Goal: Information Seeking & Learning: Learn about a topic

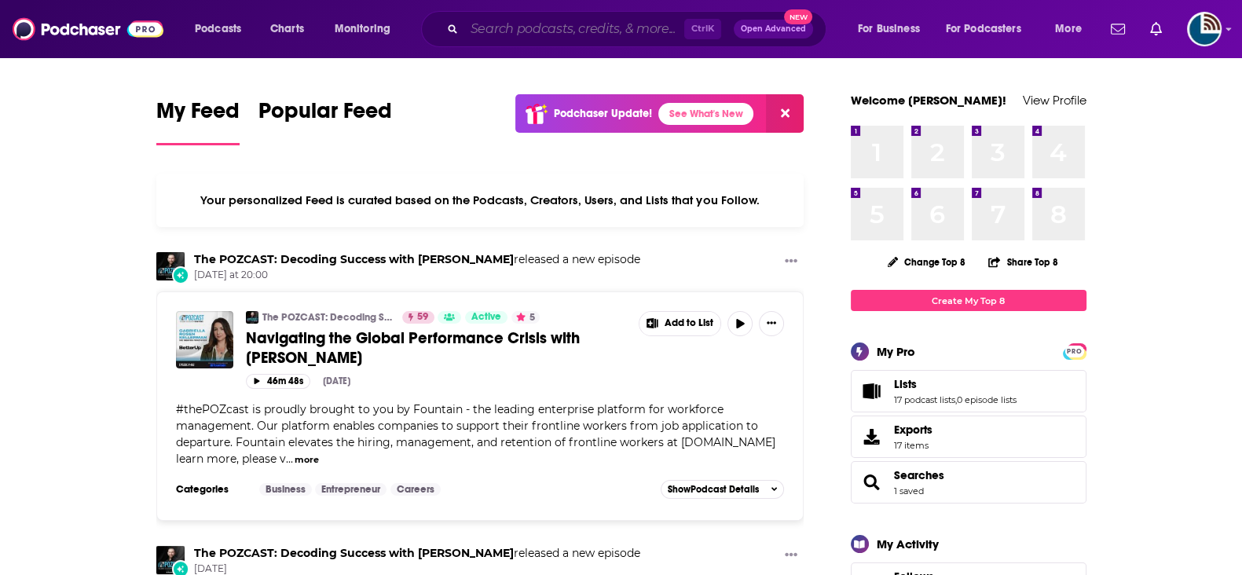
click at [485, 29] on input "Search podcasts, credits, & more..." at bounding box center [574, 28] width 220 height 25
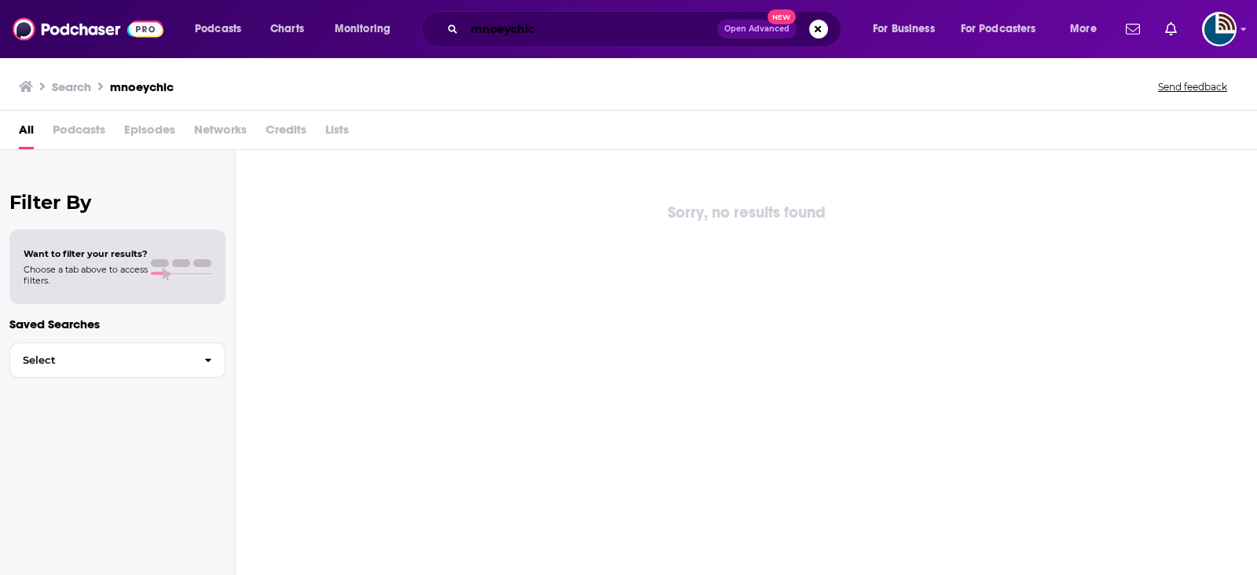
click at [511, 29] on input "mnoeychic" at bounding box center [590, 28] width 253 height 25
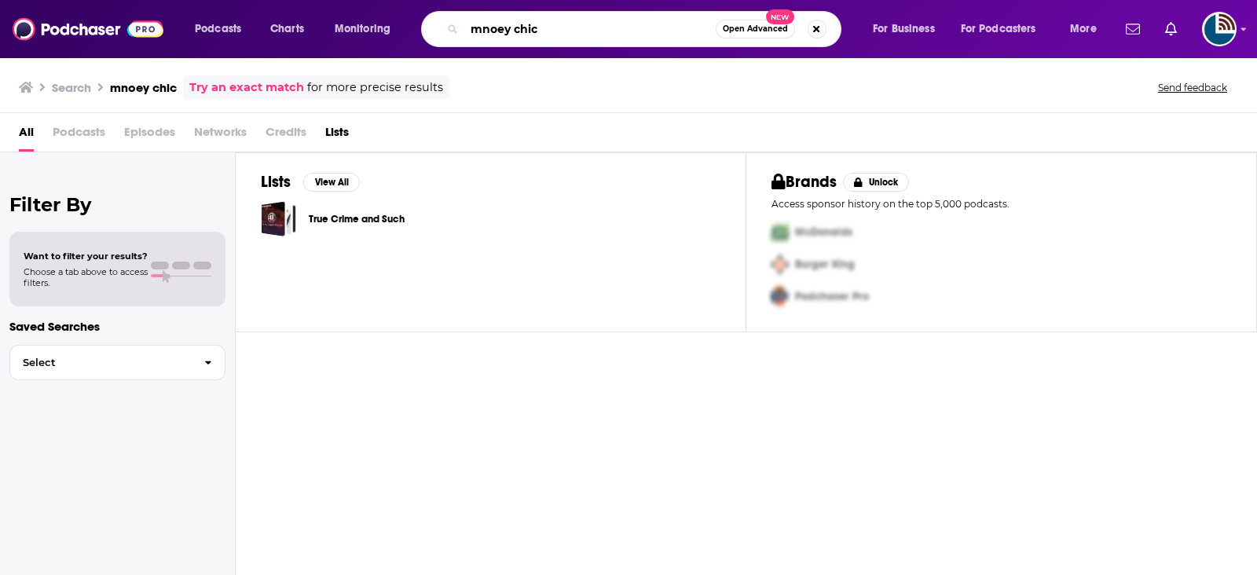
click at [565, 33] on input "mnoey chic" at bounding box center [589, 28] width 251 height 25
click at [566, 33] on input "mnoey chic" at bounding box center [589, 28] width 251 height 25
type input "moneychic"
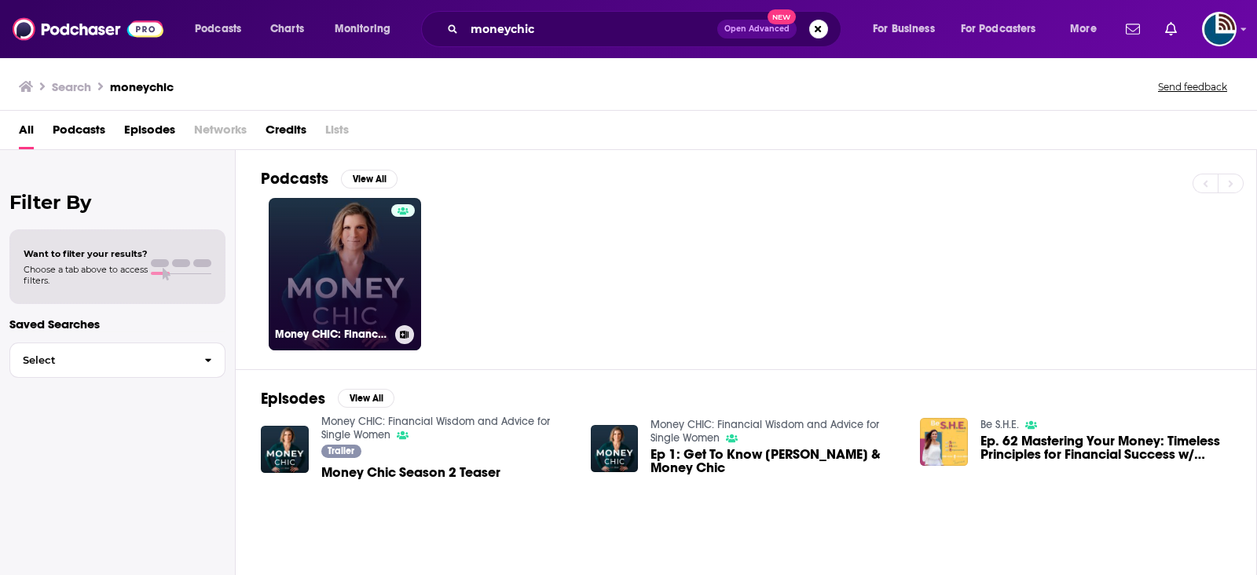
click at [350, 284] on link "Money CHIC: Financial Wisdom and Advice for Single Women" at bounding box center [345, 274] width 152 height 152
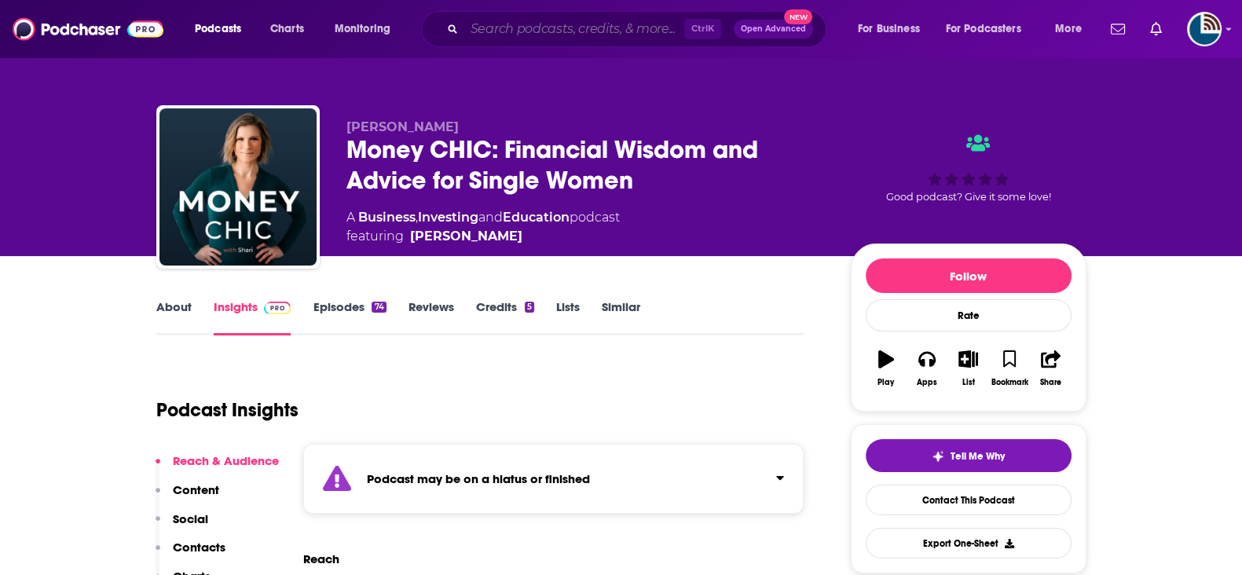
click at [566, 34] on input "Search podcasts, credits, & more..." at bounding box center [574, 28] width 220 height 25
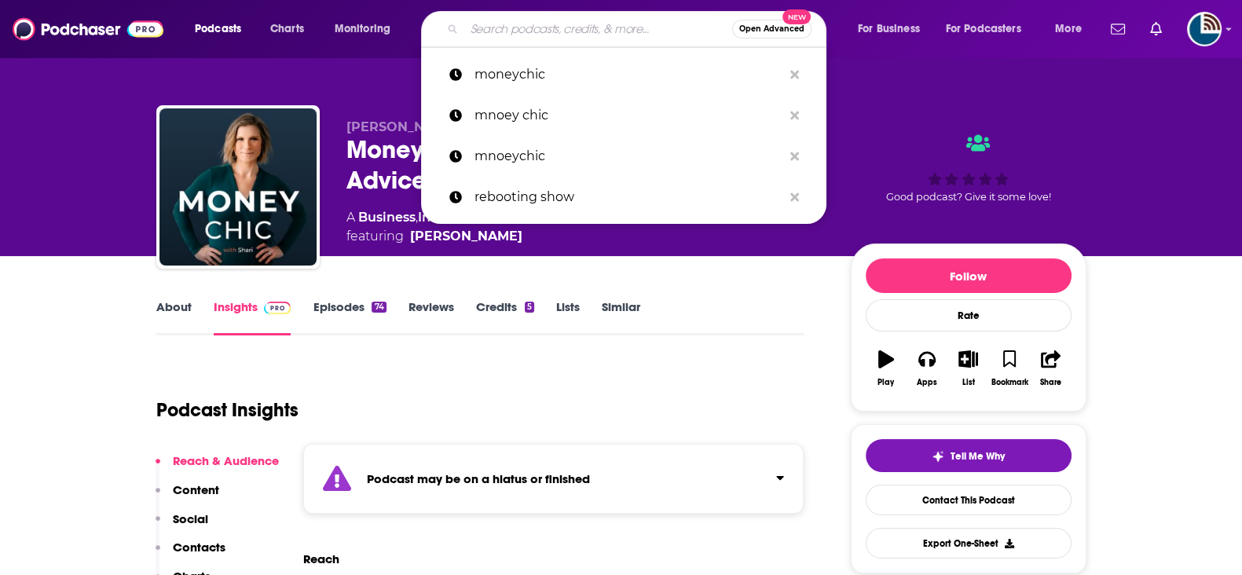
paste input "Retirement Made Easy"
type input "Retirement Made Easy"
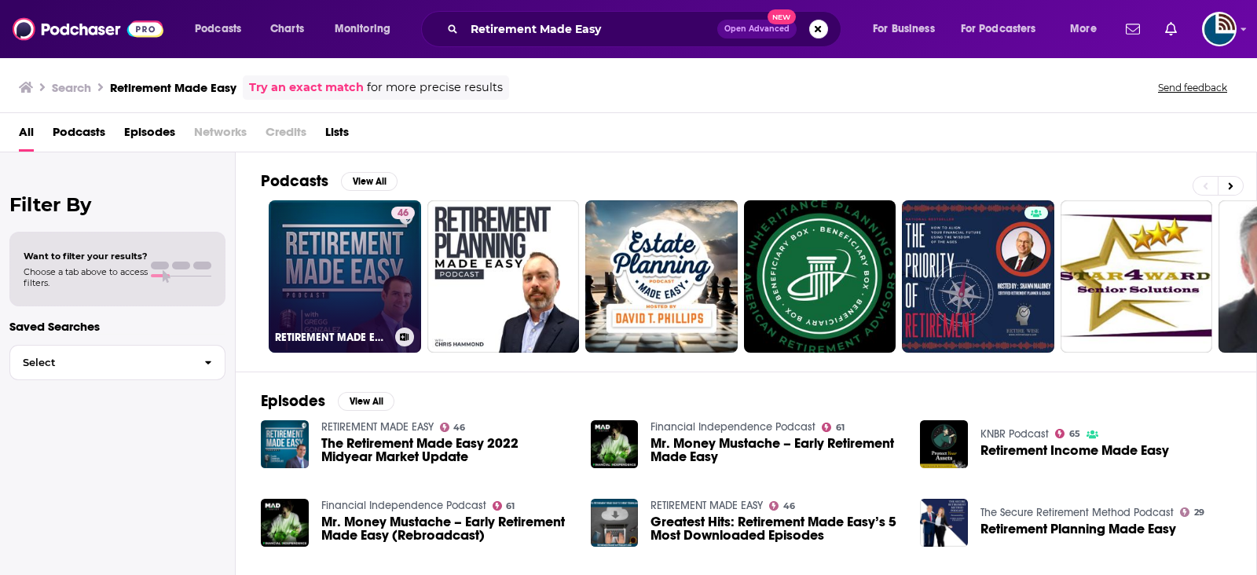
click at [302, 280] on link "46 RETIREMENT MADE EASY" at bounding box center [345, 276] width 152 height 152
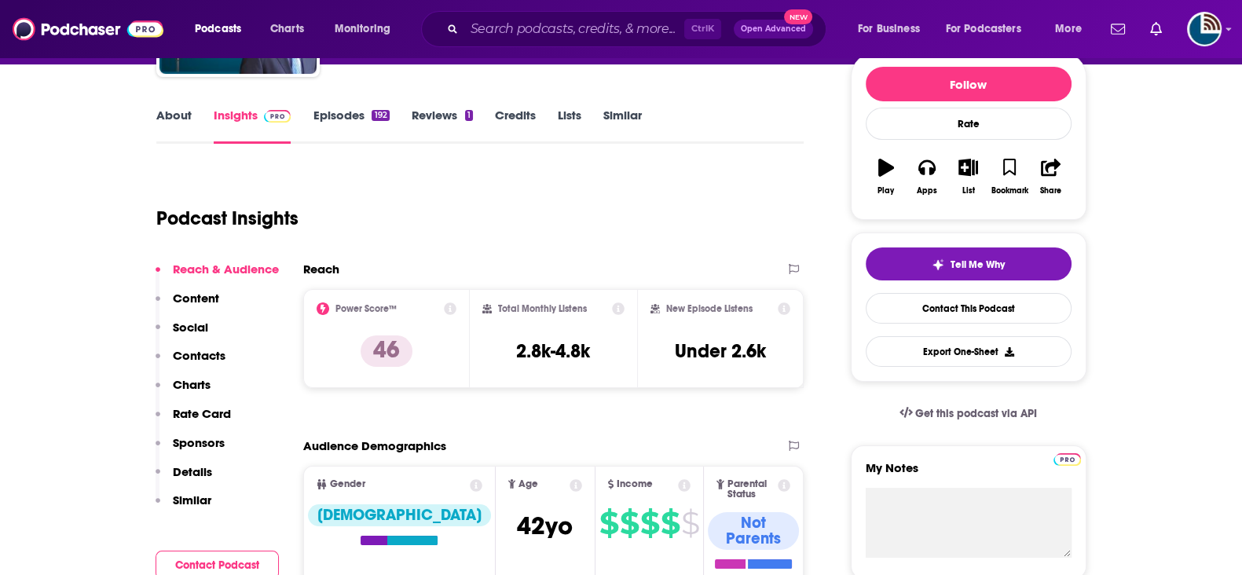
scroll to position [97, 0]
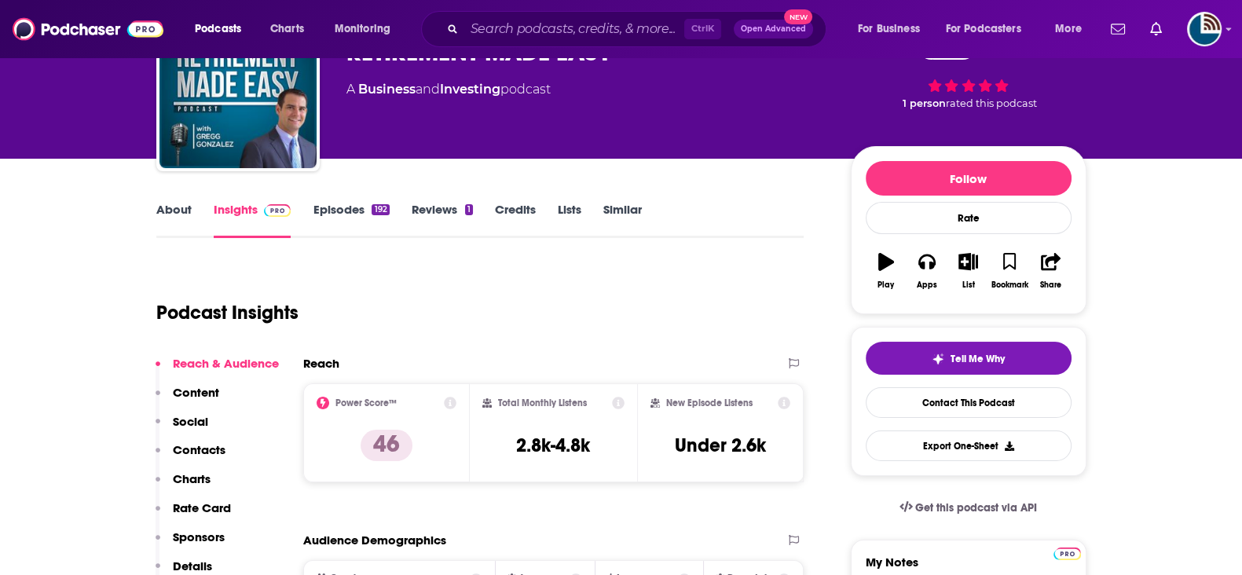
click at [169, 215] on link "About" at bounding box center [173, 220] width 35 height 36
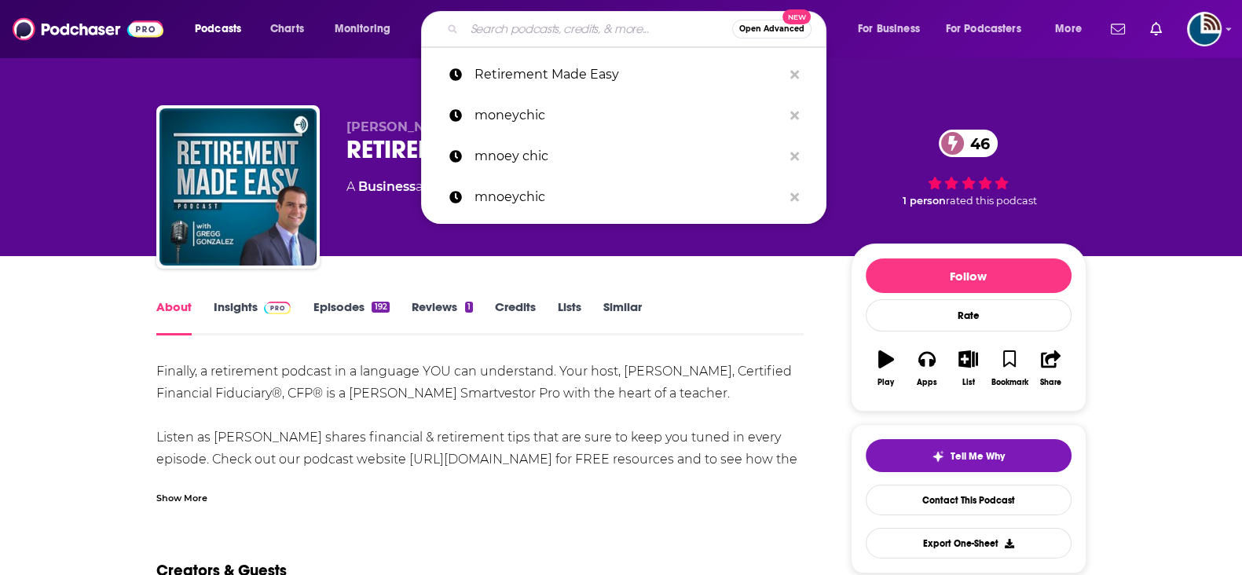
click at [519, 29] on input "Search podcasts, credits, & more..." at bounding box center [598, 28] width 268 height 25
